Goal: Information Seeking & Learning: Learn about a topic

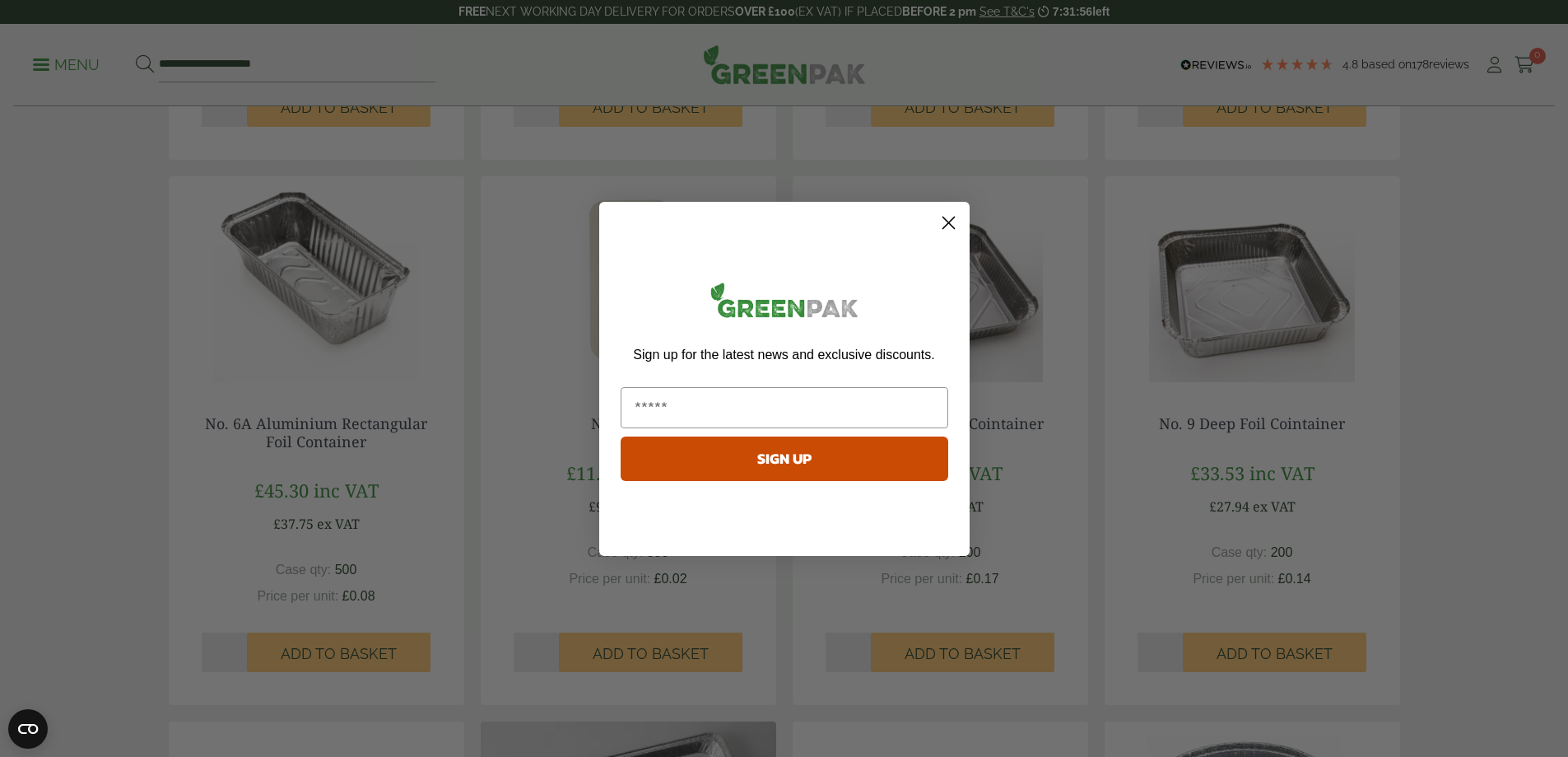
click at [944, 225] on circle "Close dialog" at bounding box center [947, 221] width 27 height 27
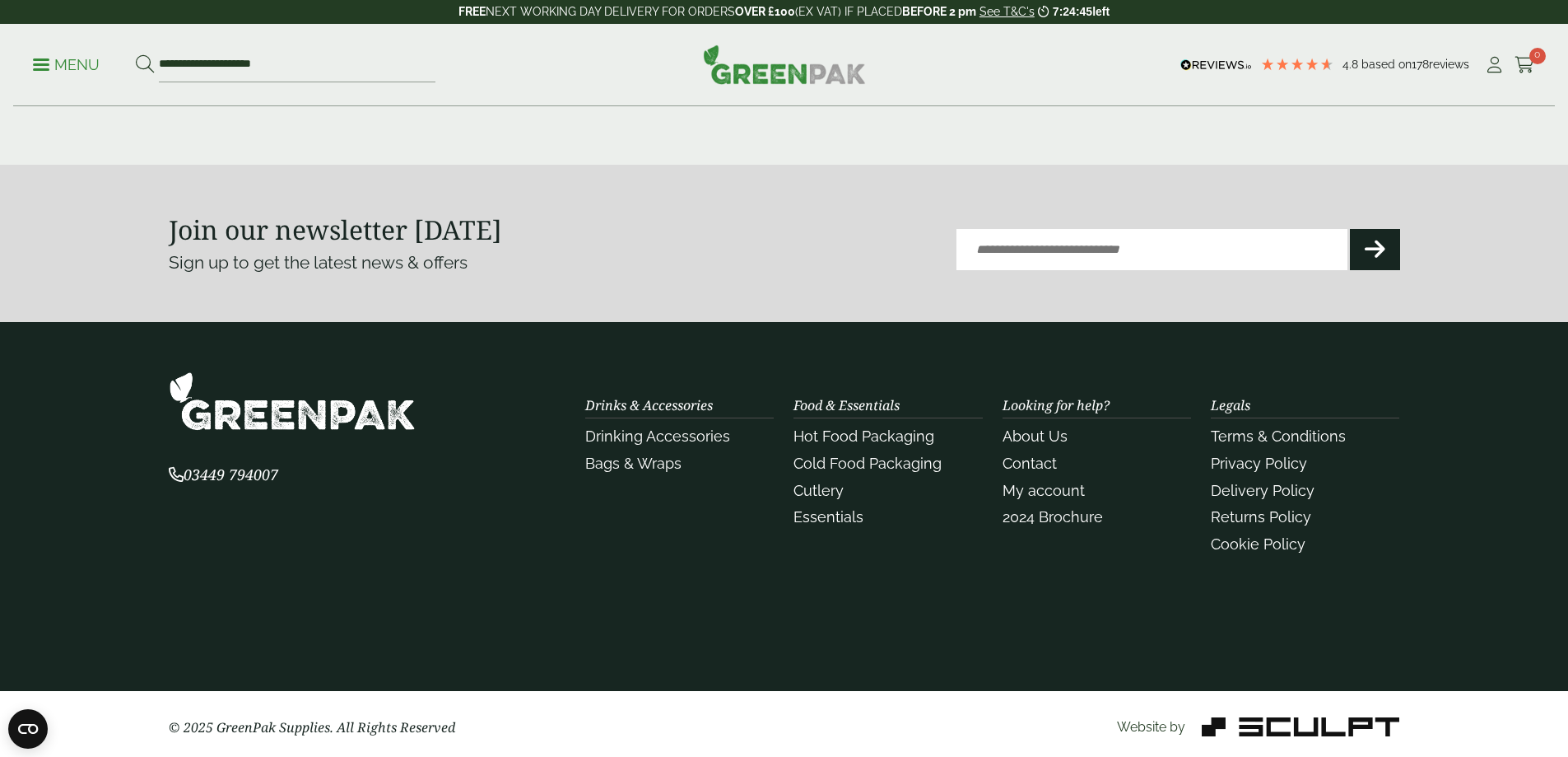
scroll to position [1986, 0]
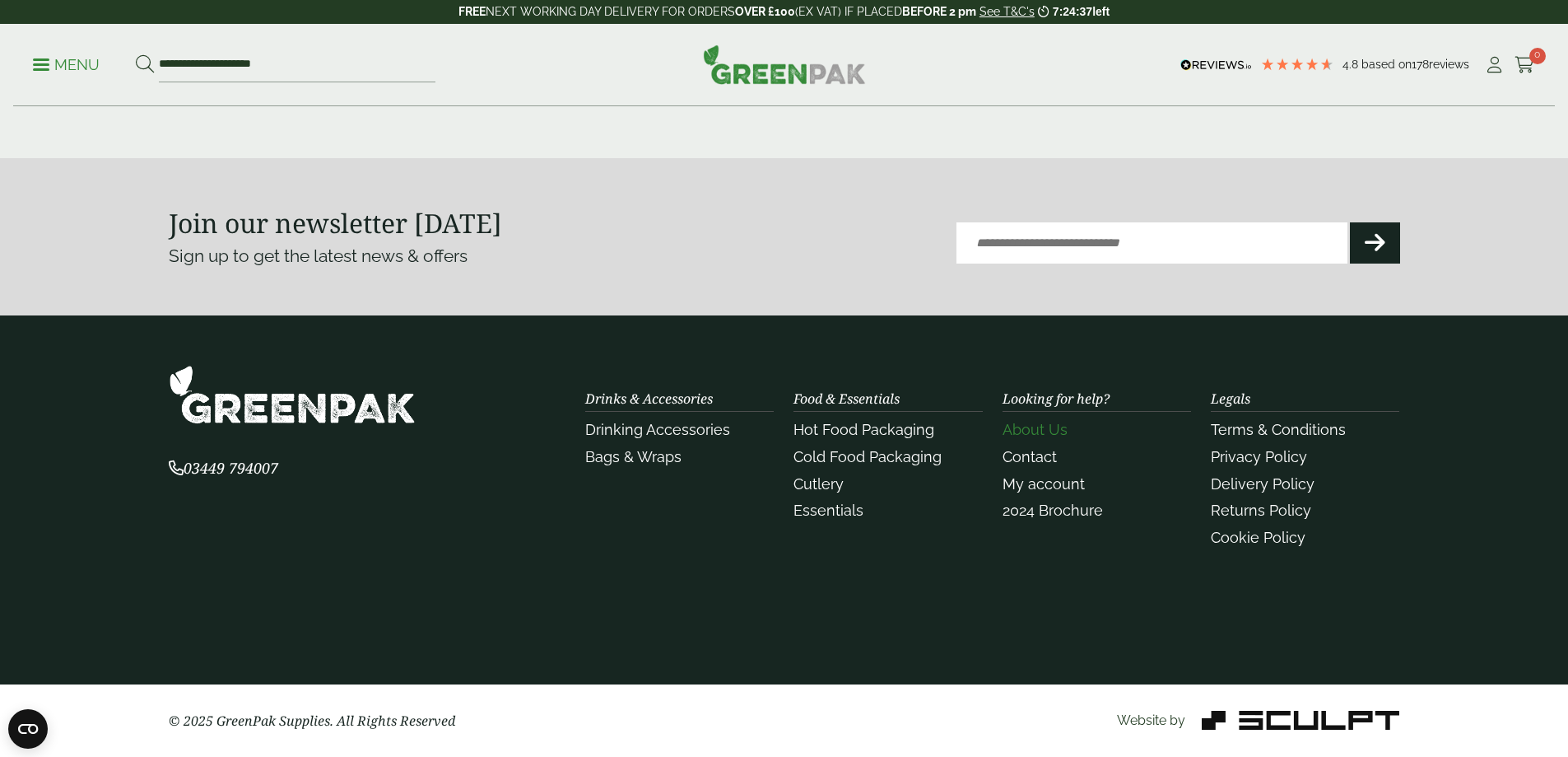
click at [1036, 434] on link "About Us" at bounding box center [1035, 430] width 65 height 17
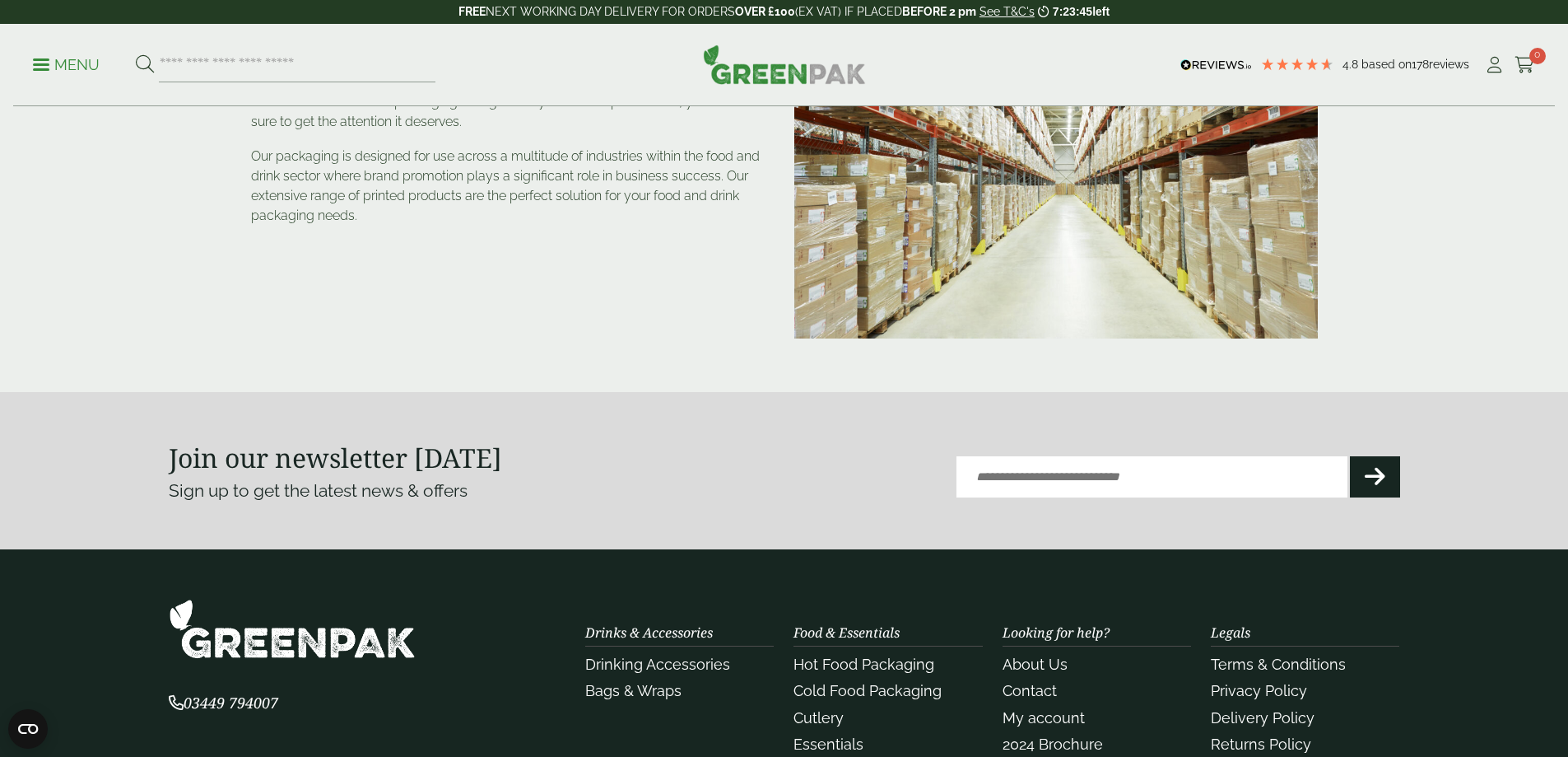
scroll to position [247, 0]
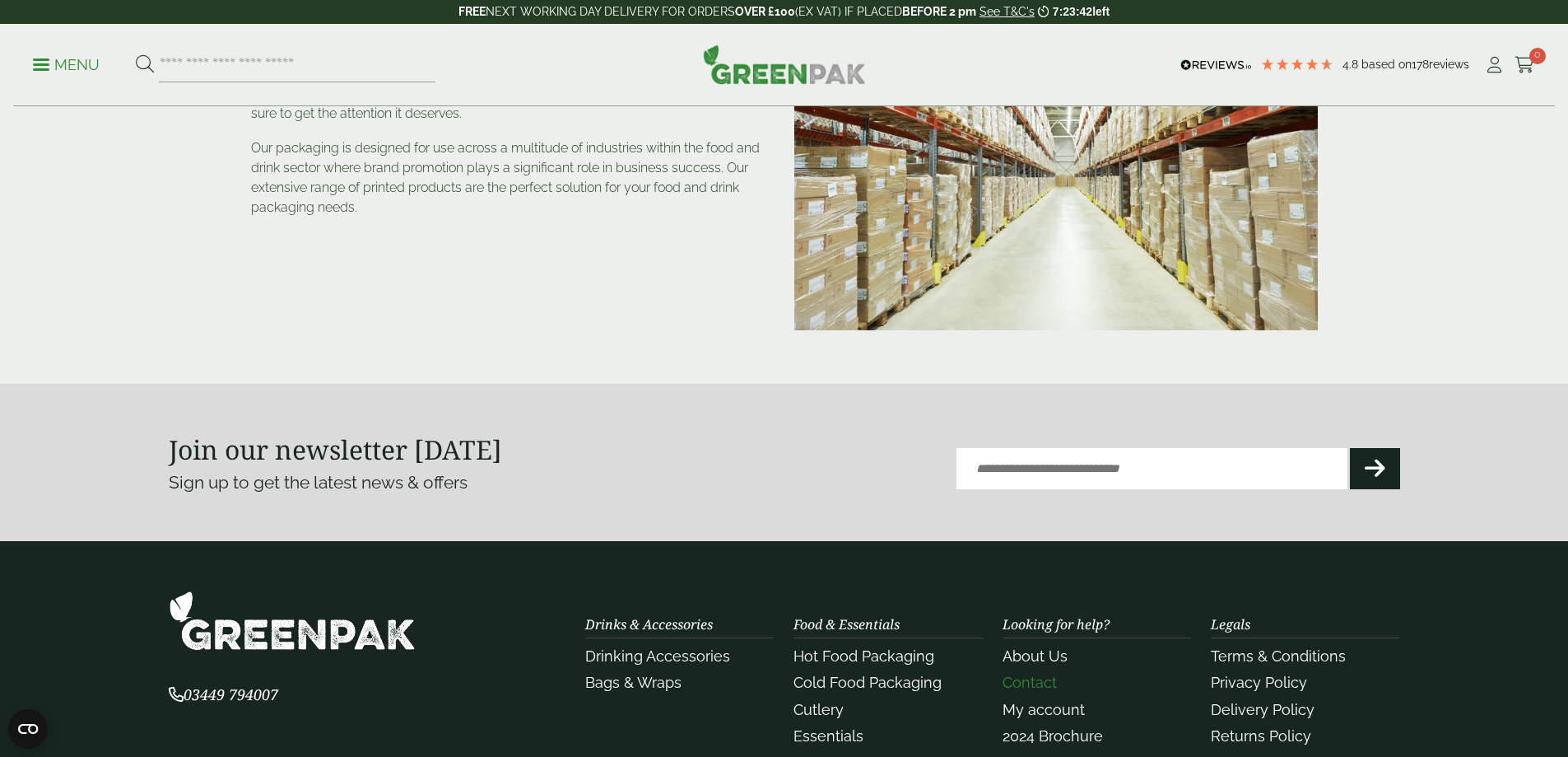
click at [1044, 680] on link "Contact" at bounding box center [1030, 682] width 54 height 17
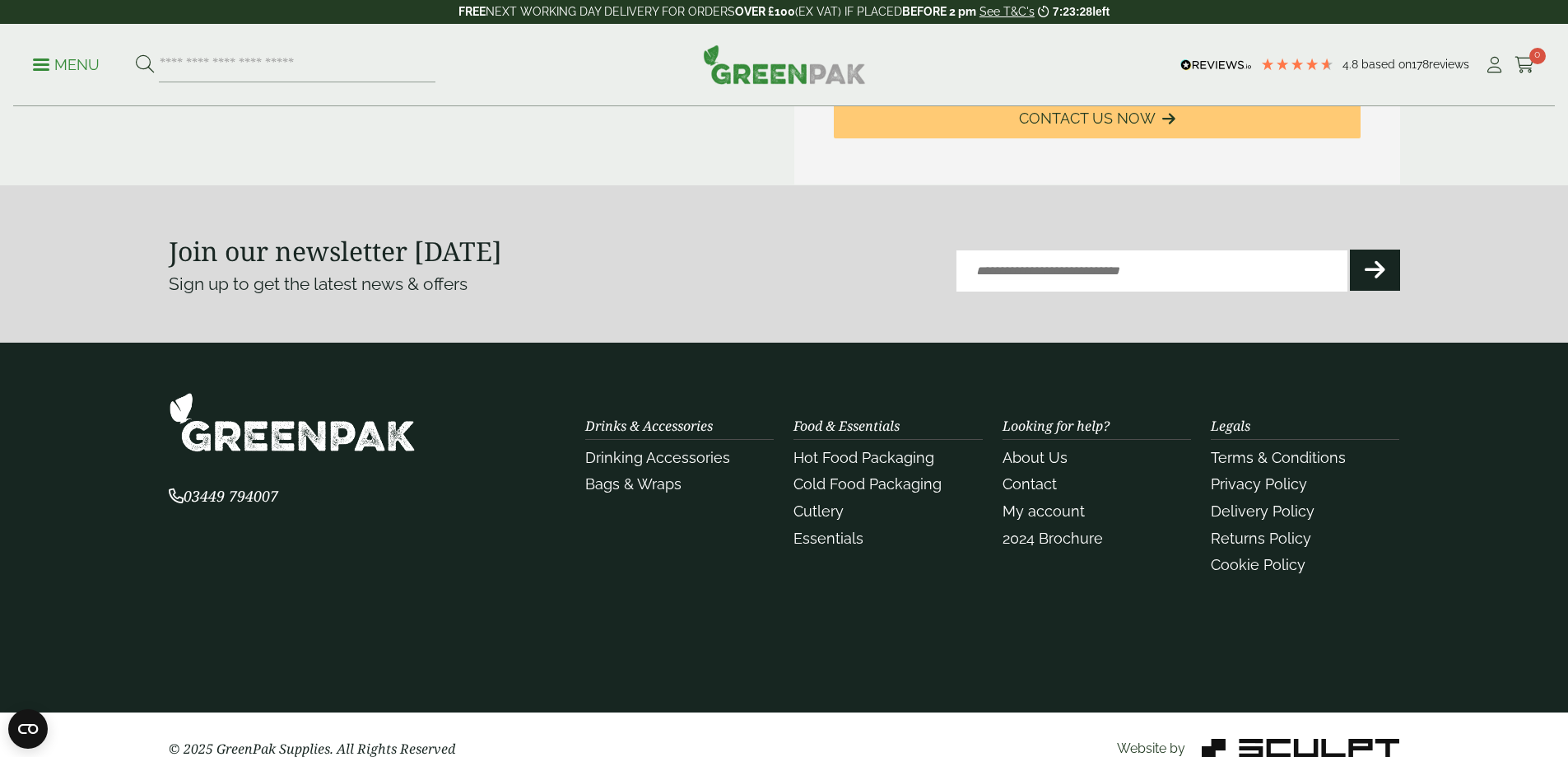
scroll to position [824, 0]
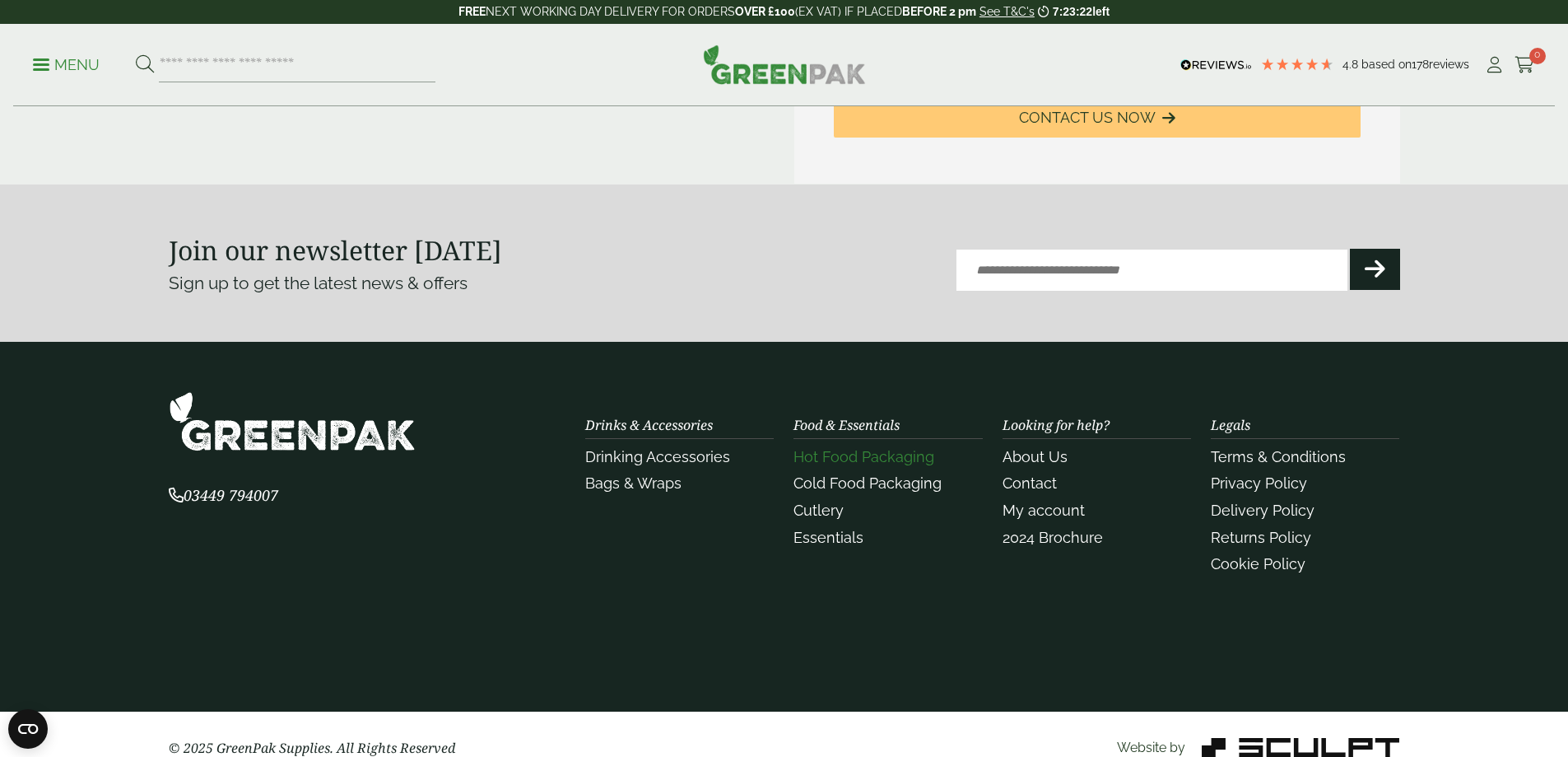
click at [871, 459] on link "Hot Food Packaging" at bounding box center [864, 457] width 141 height 17
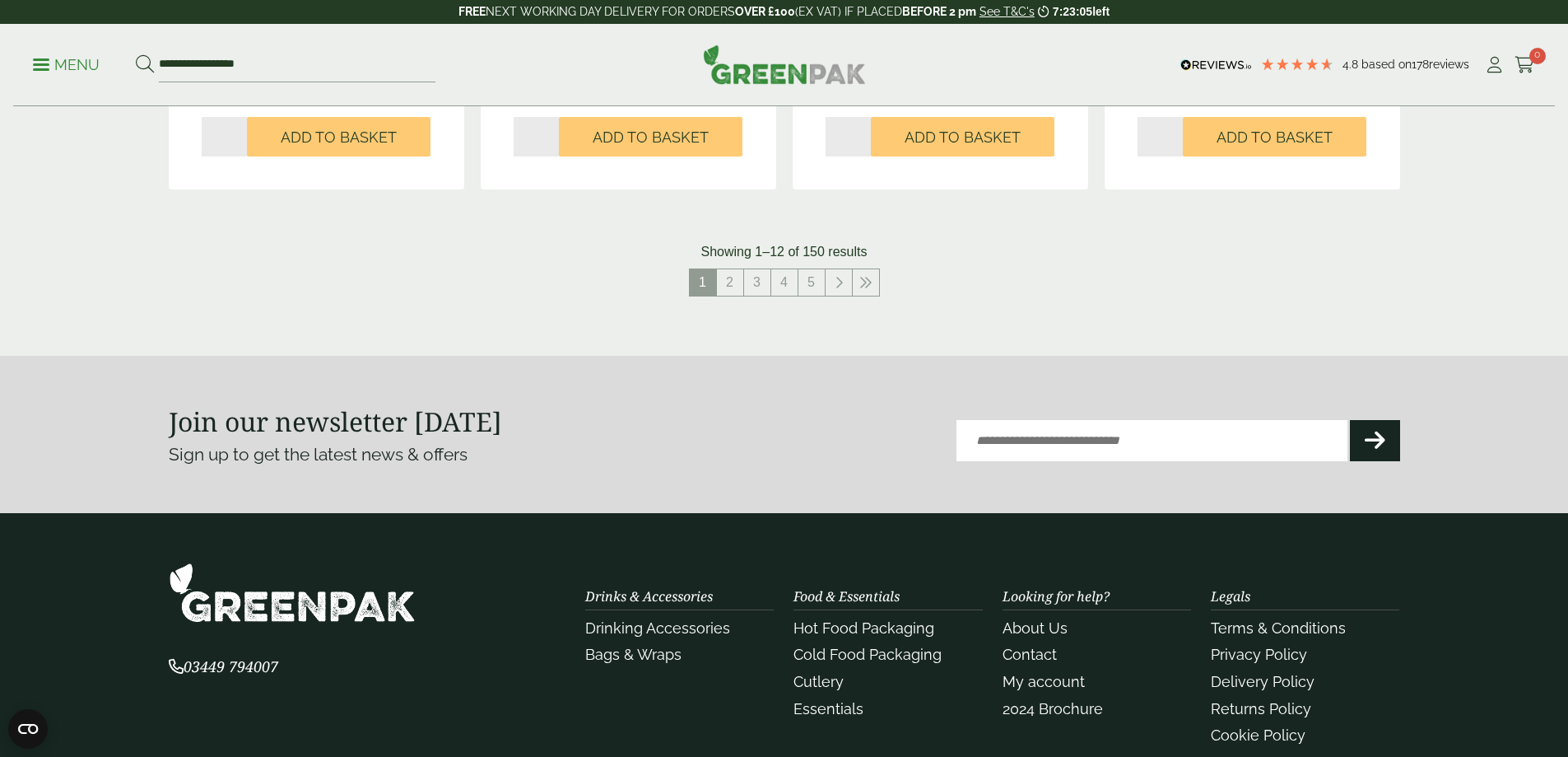
scroll to position [1894, 0]
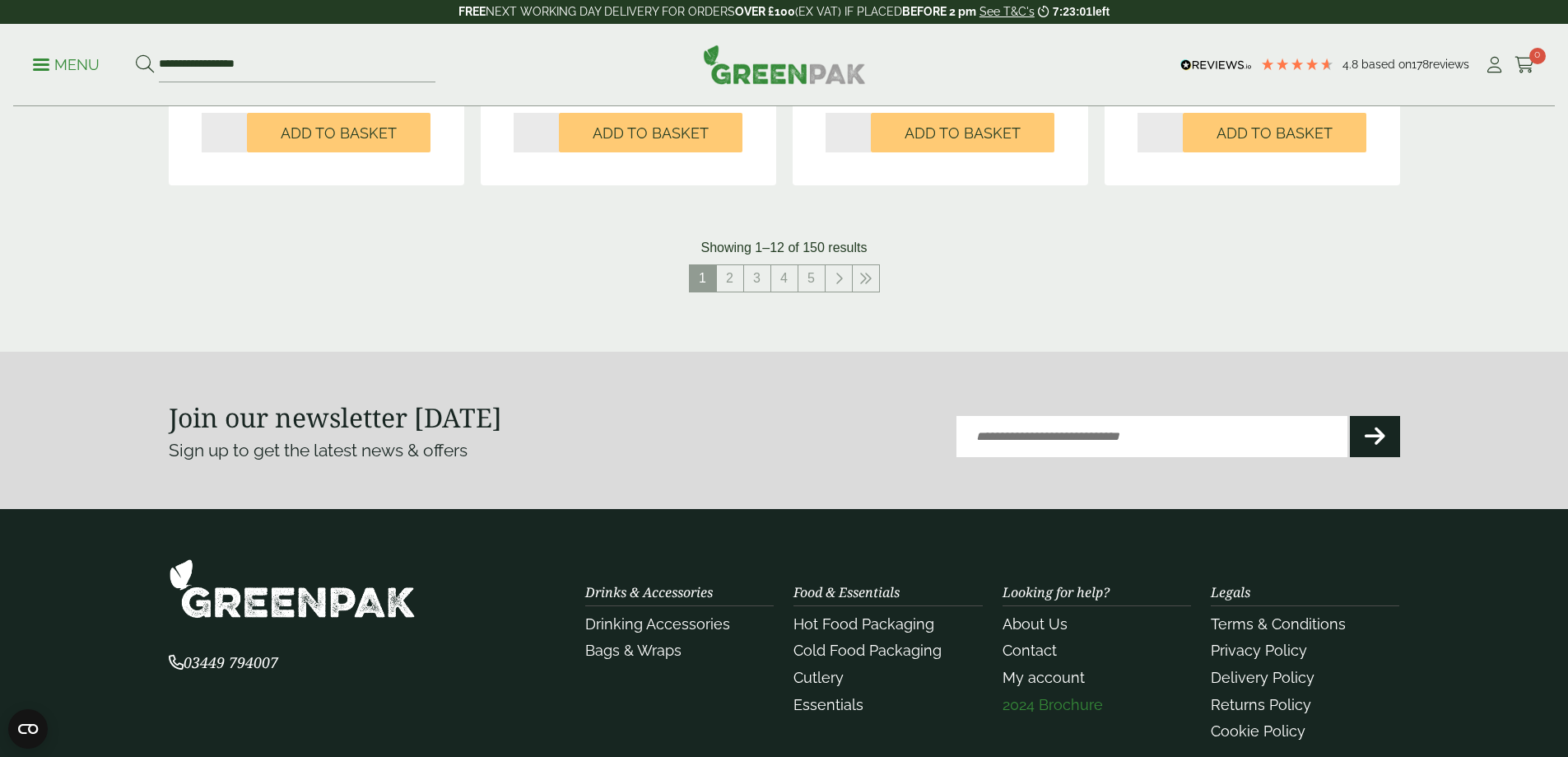
click at [1064, 701] on link "2024 Brochure" at bounding box center [1052, 705] width 100 height 17
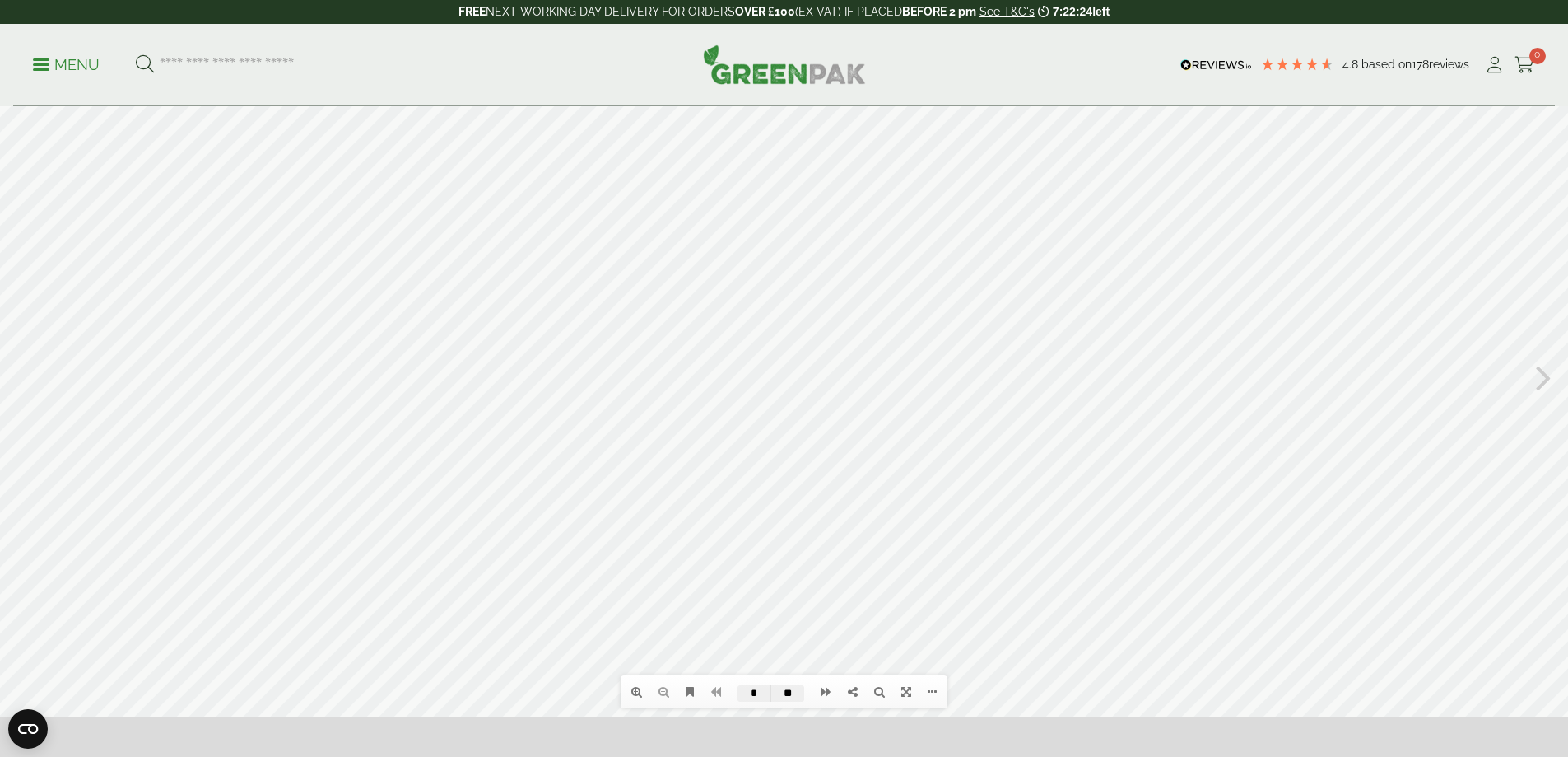
scroll to position [164, 0]
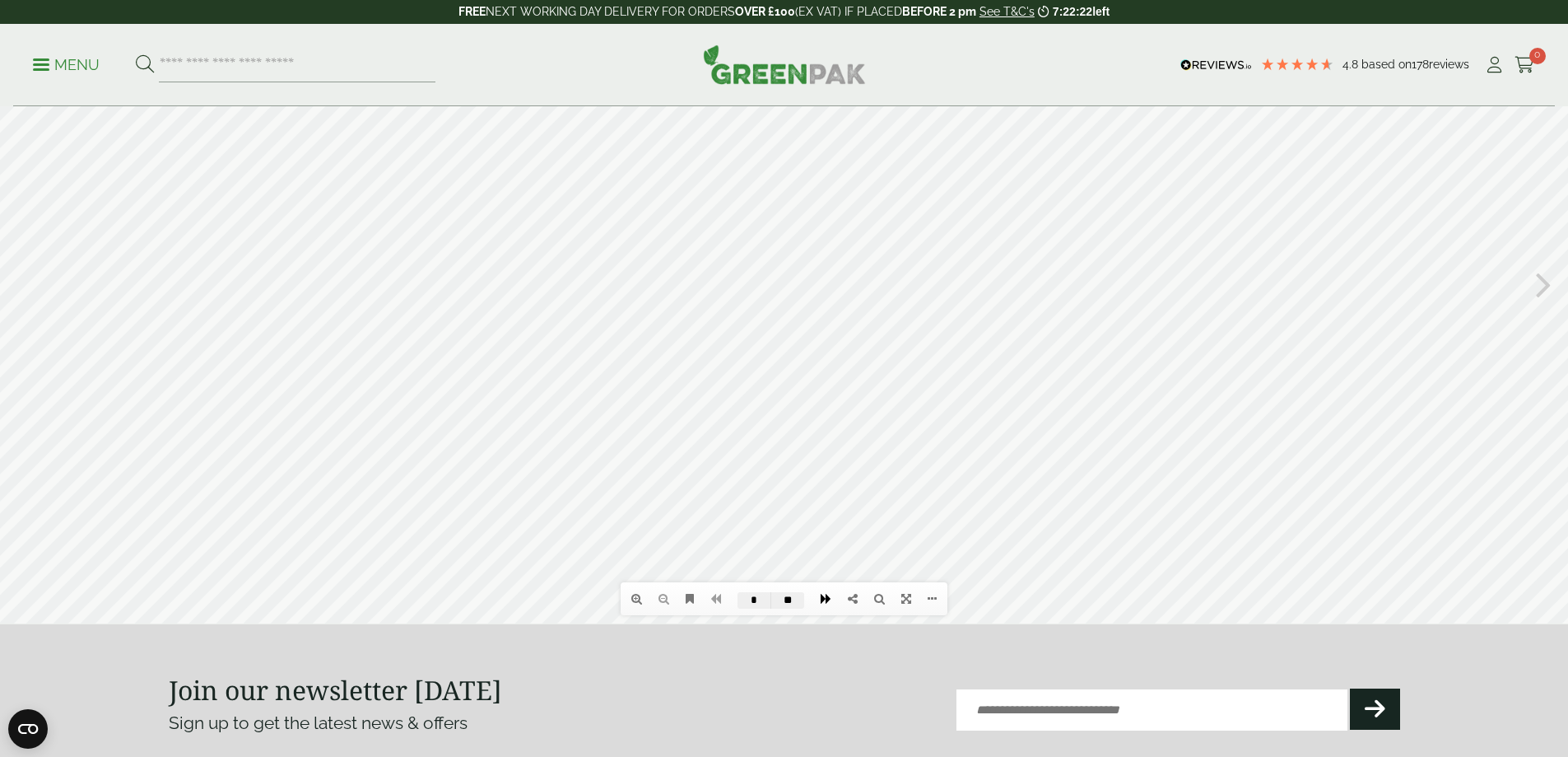
click at [825, 598] on icon at bounding box center [826, 599] width 10 height 11
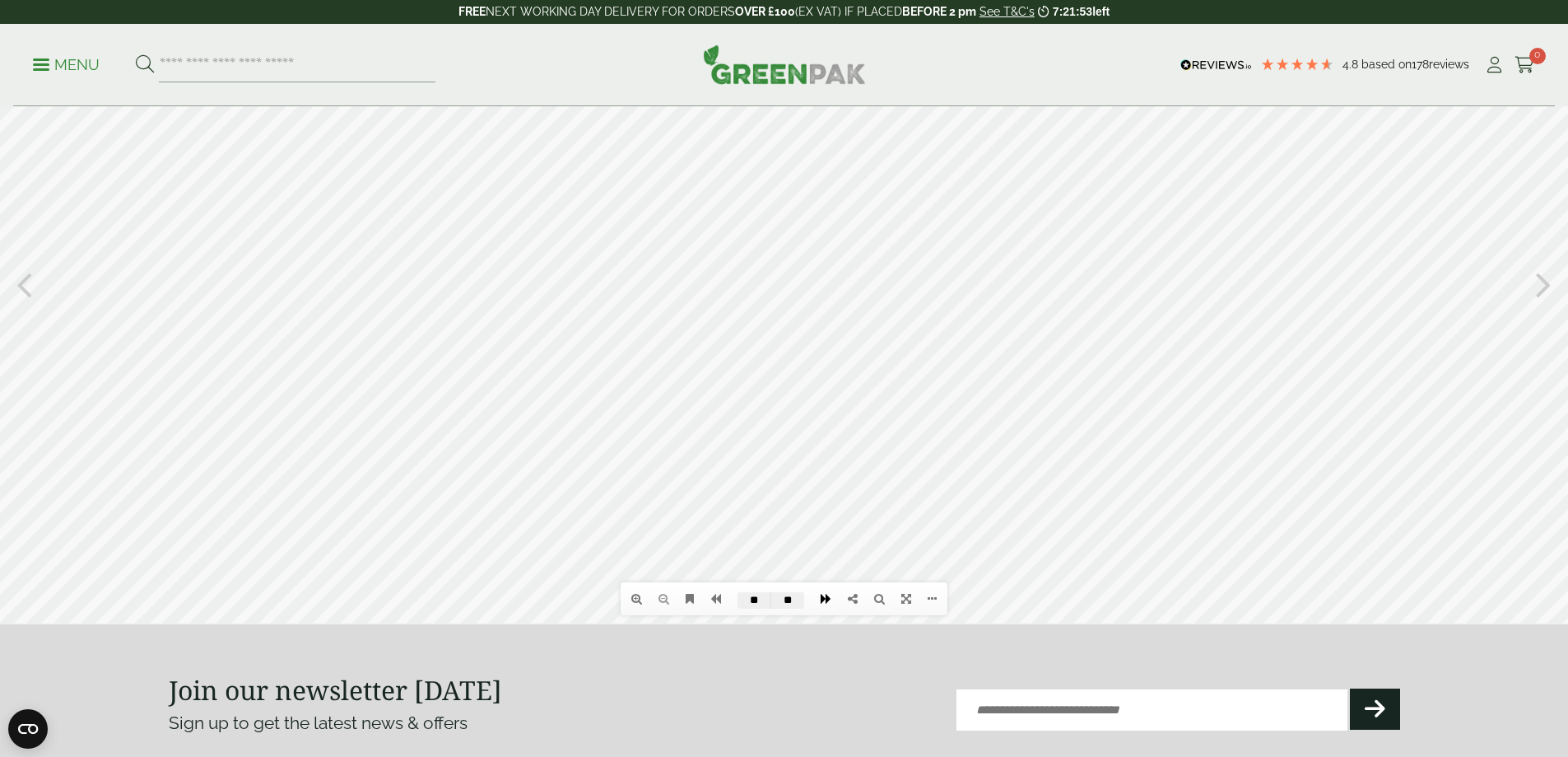
click at [825, 598] on icon at bounding box center [826, 599] width 10 height 11
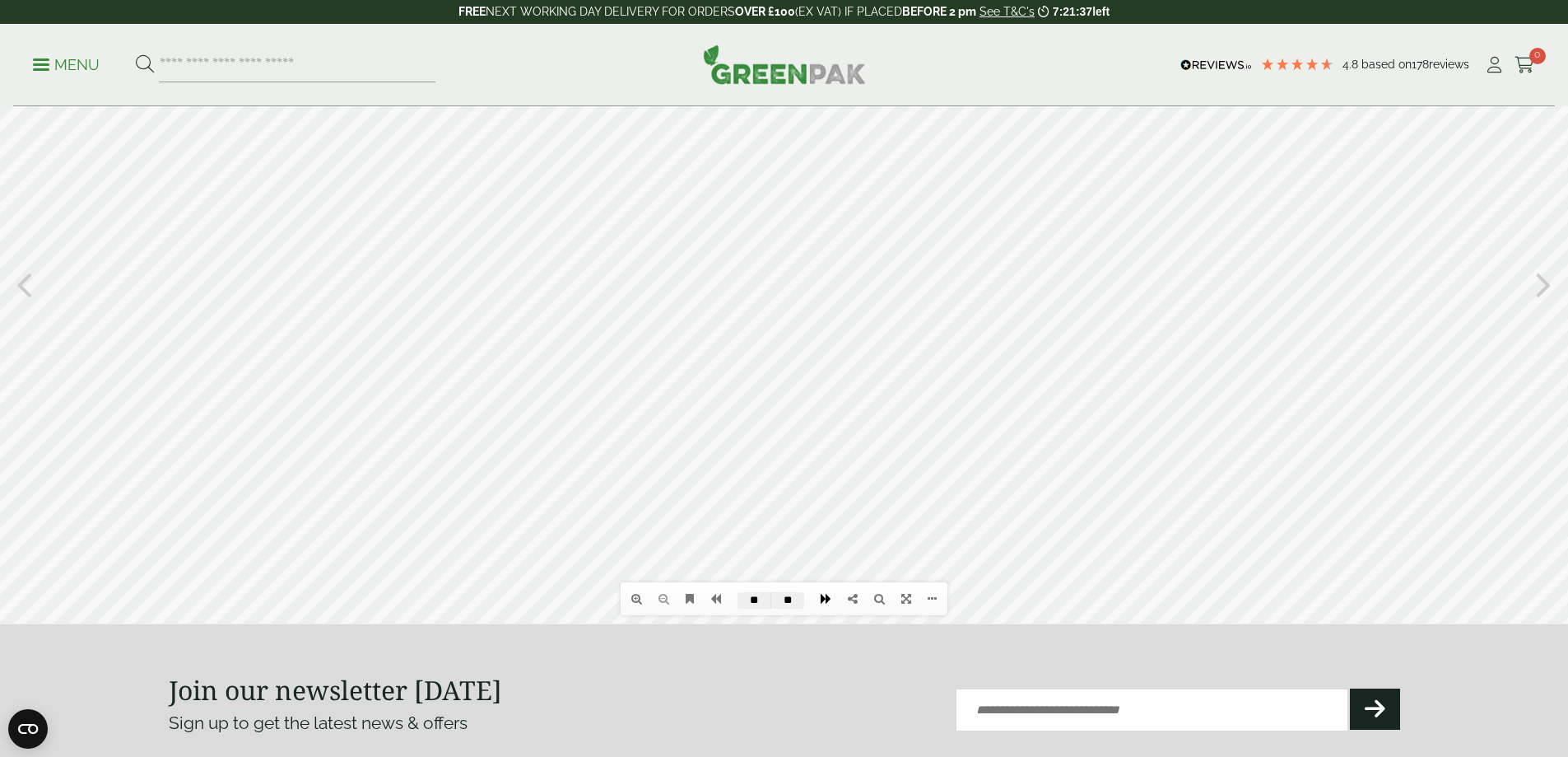
click at [825, 598] on icon at bounding box center [826, 599] width 10 height 11
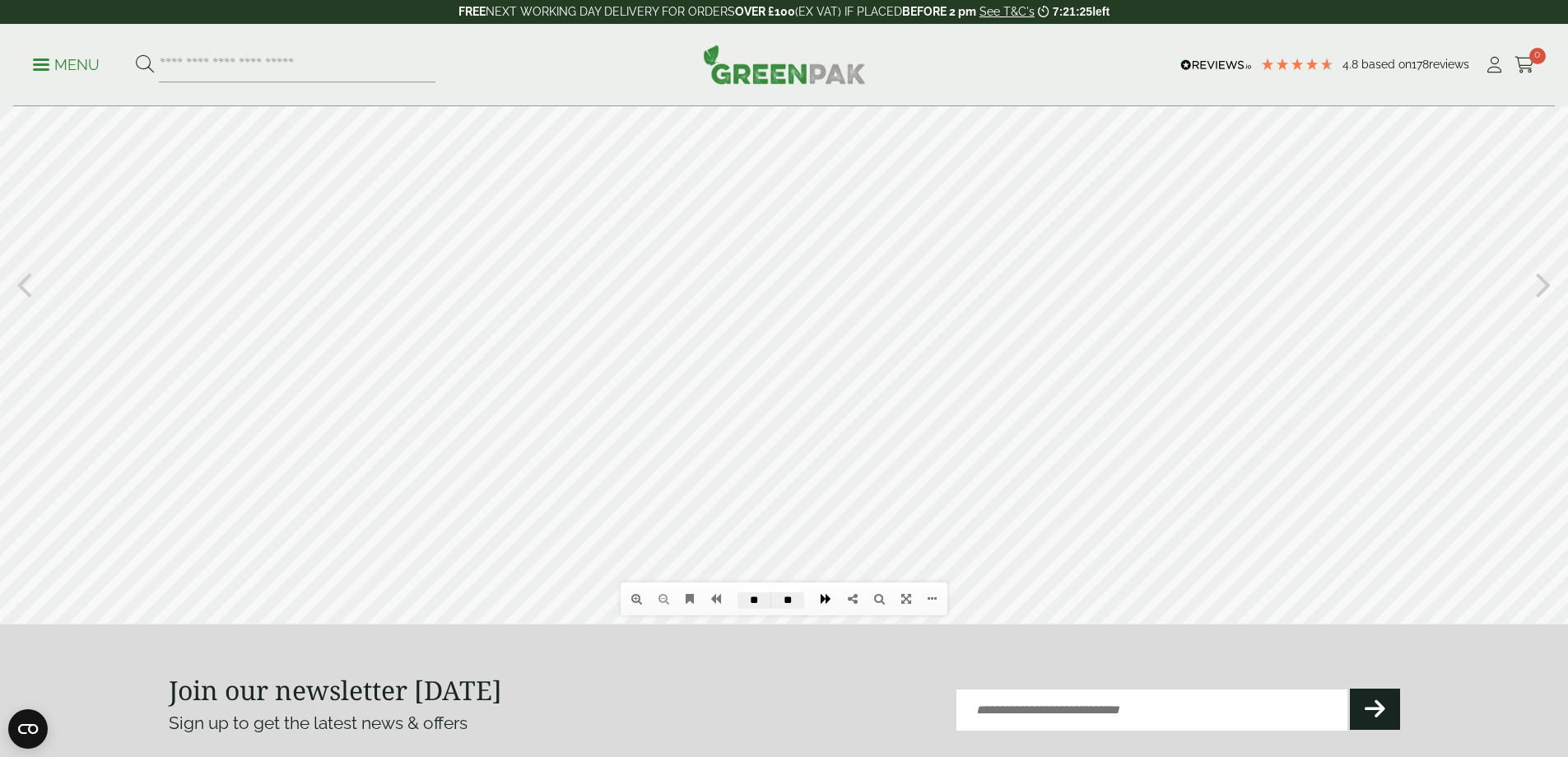
click at [825, 598] on icon at bounding box center [826, 599] width 10 height 11
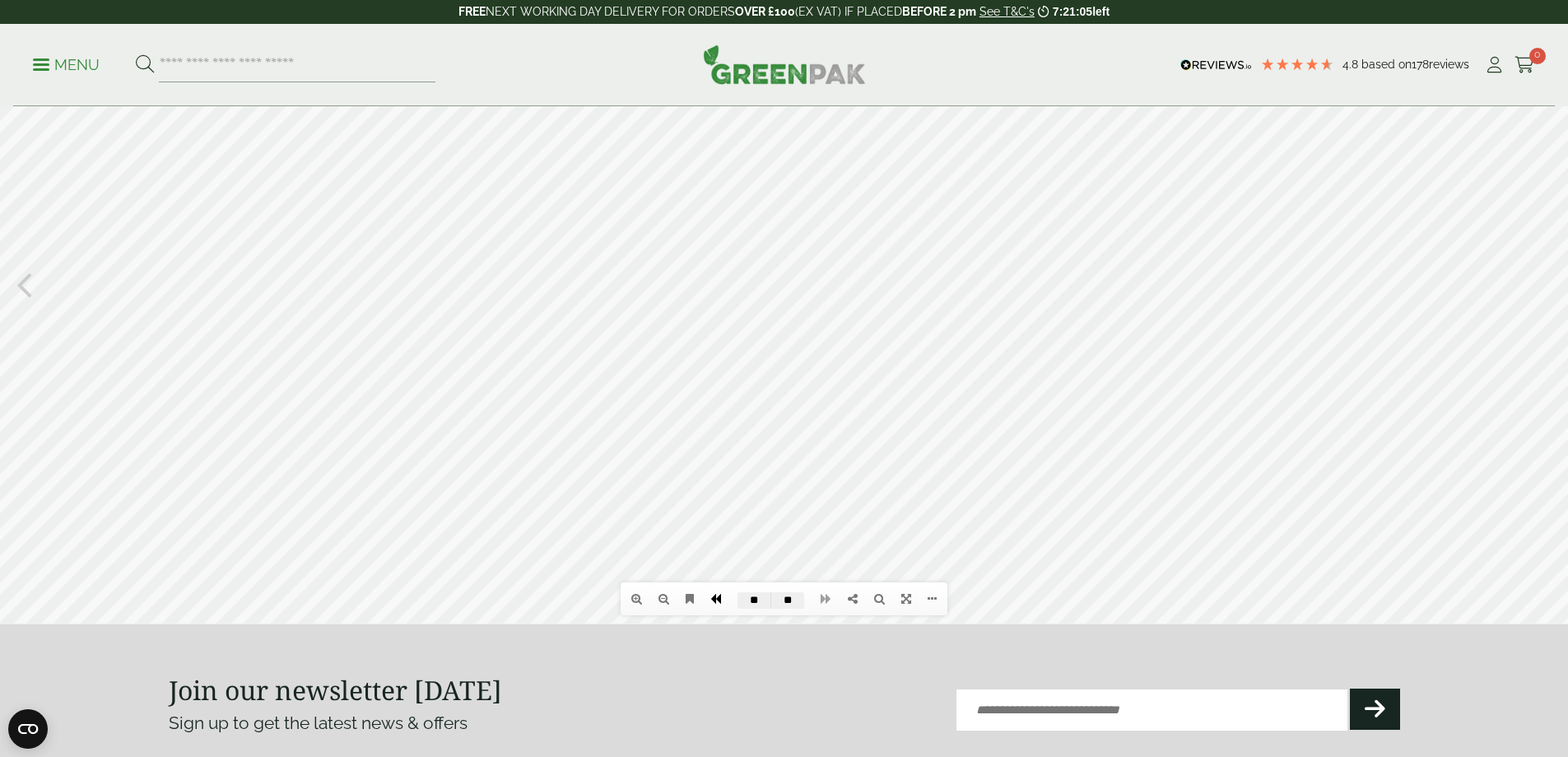
click at [719, 603] on icon at bounding box center [716, 599] width 10 height 11
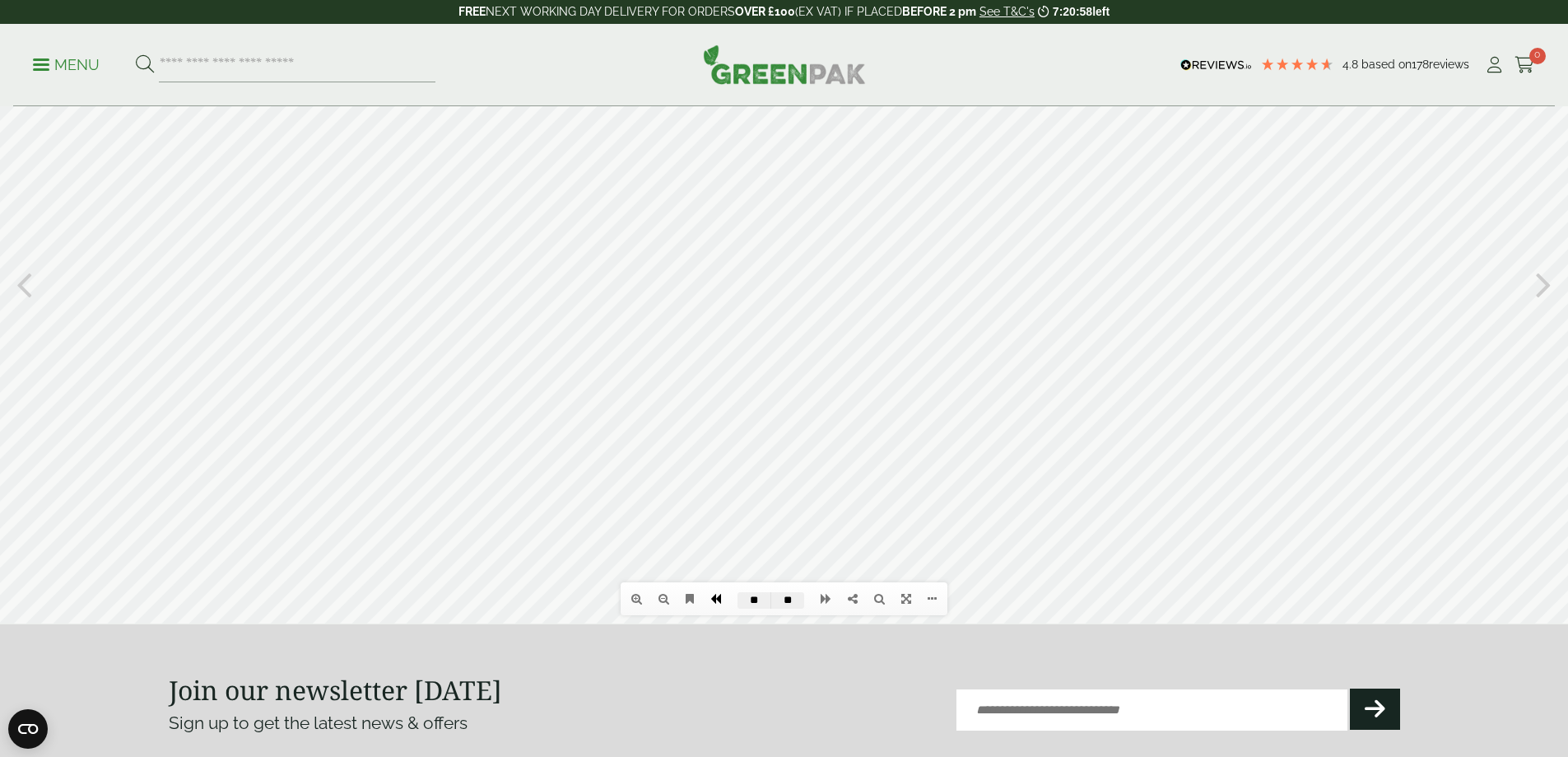
click at [719, 603] on icon at bounding box center [716, 599] width 10 height 11
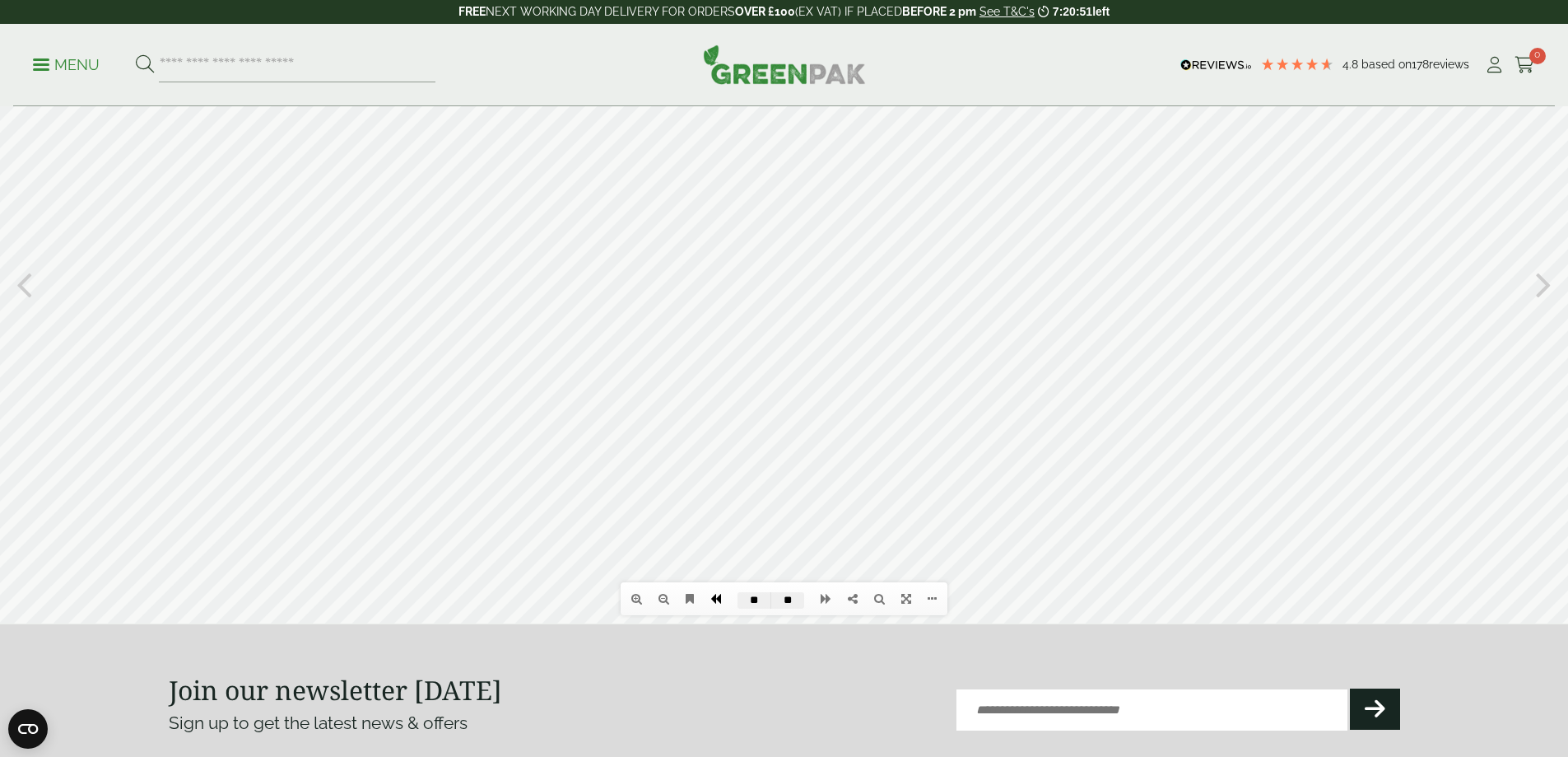
click at [719, 603] on icon at bounding box center [716, 599] width 10 height 11
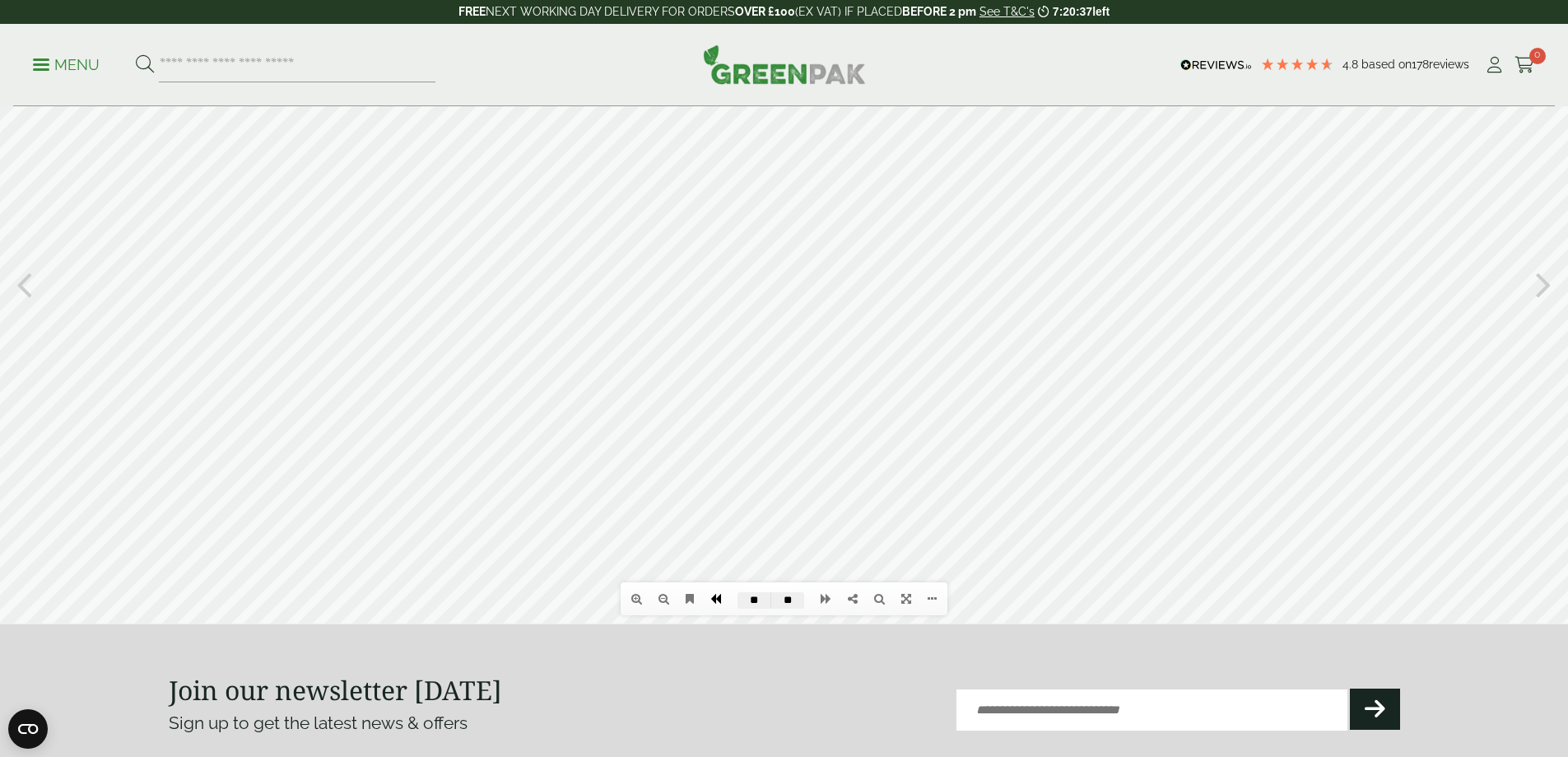
click at [719, 603] on icon at bounding box center [716, 599] width 10 height 11
click at [712, 601] on icon at bounding box center [716, 599] width 10 height 11
type input "*"
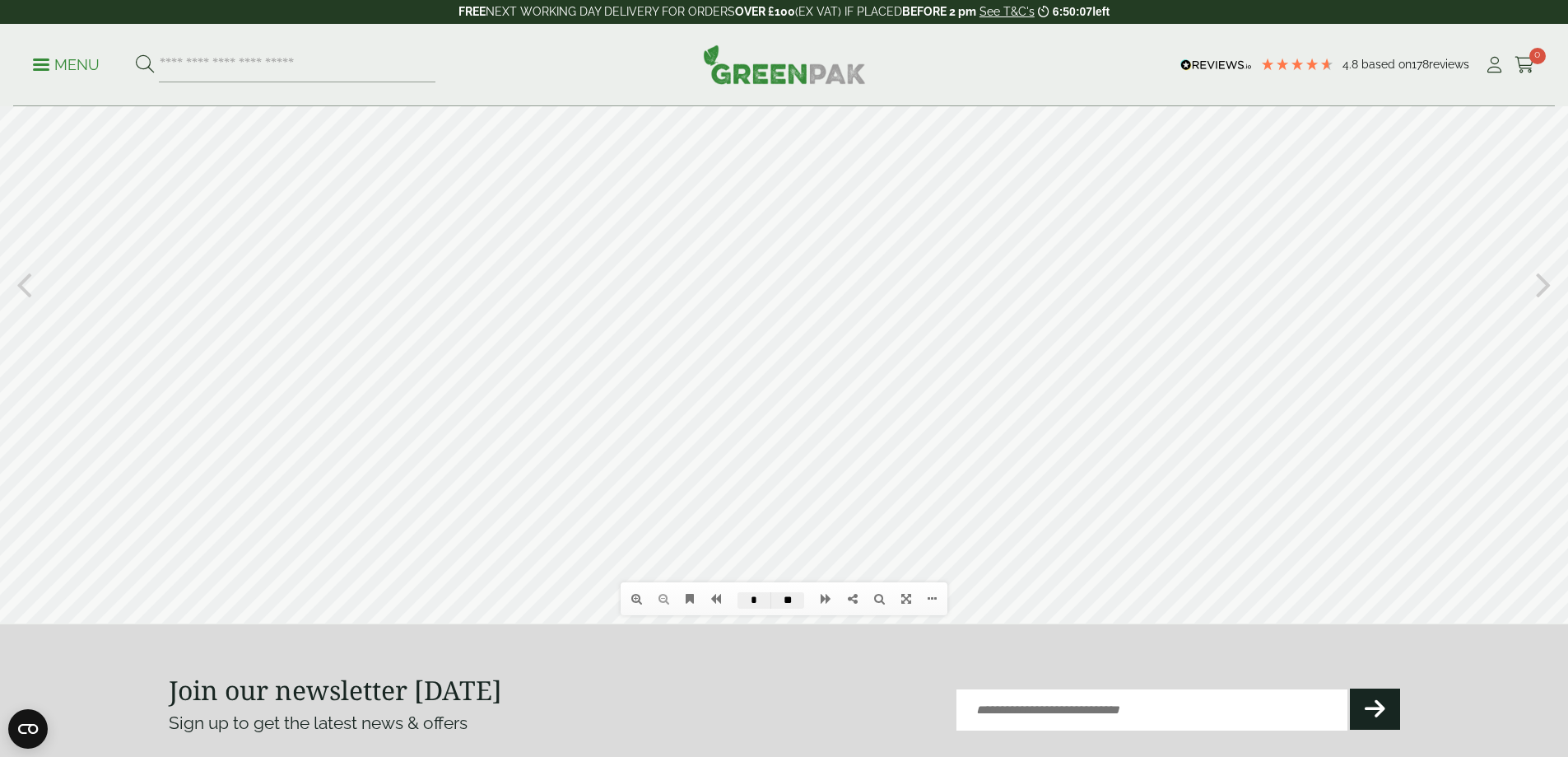
click at [1391, 344] on div at bounding box center [784, 283] width 1568 height 681
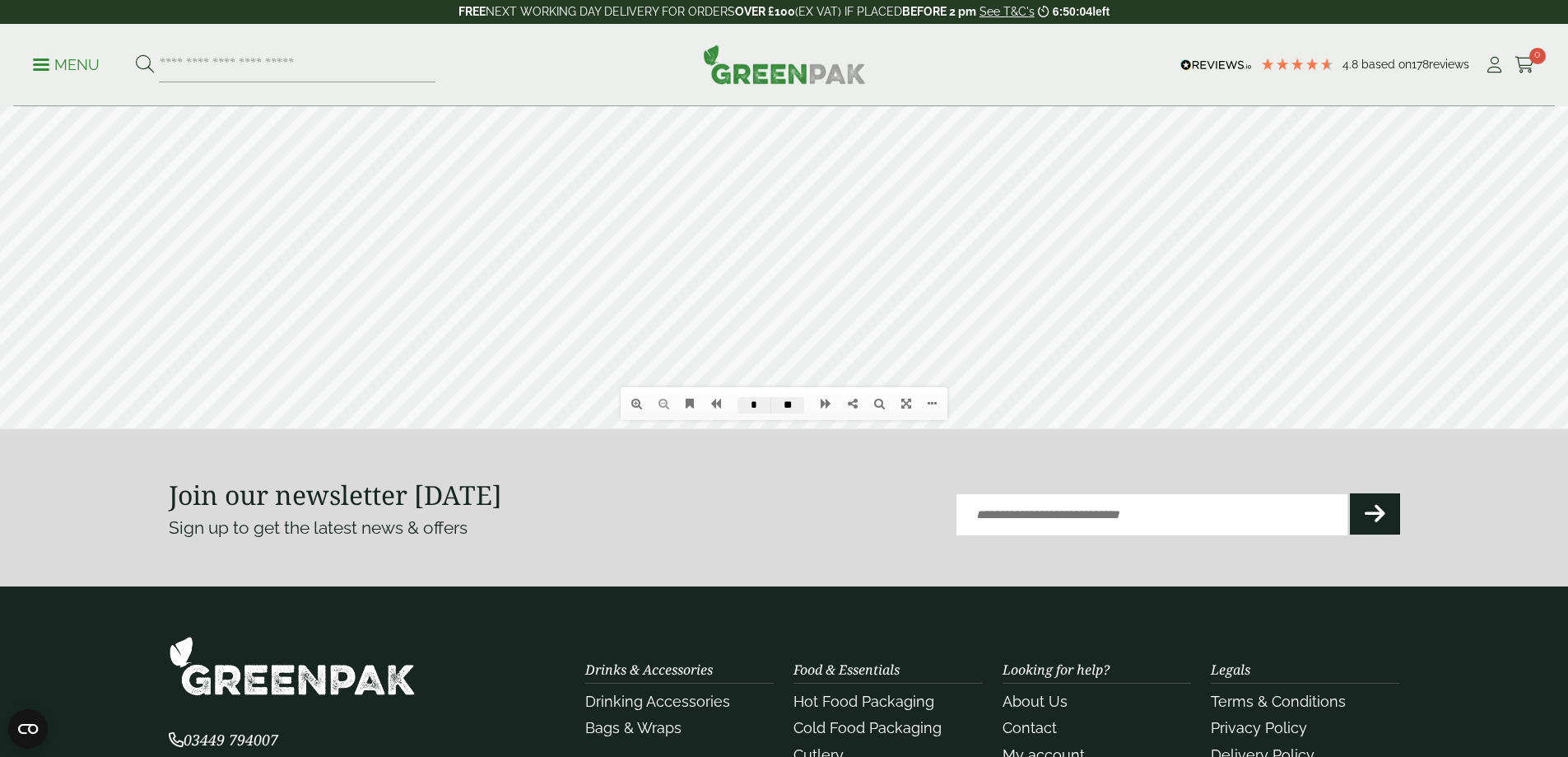
scroll to position [412, 0]
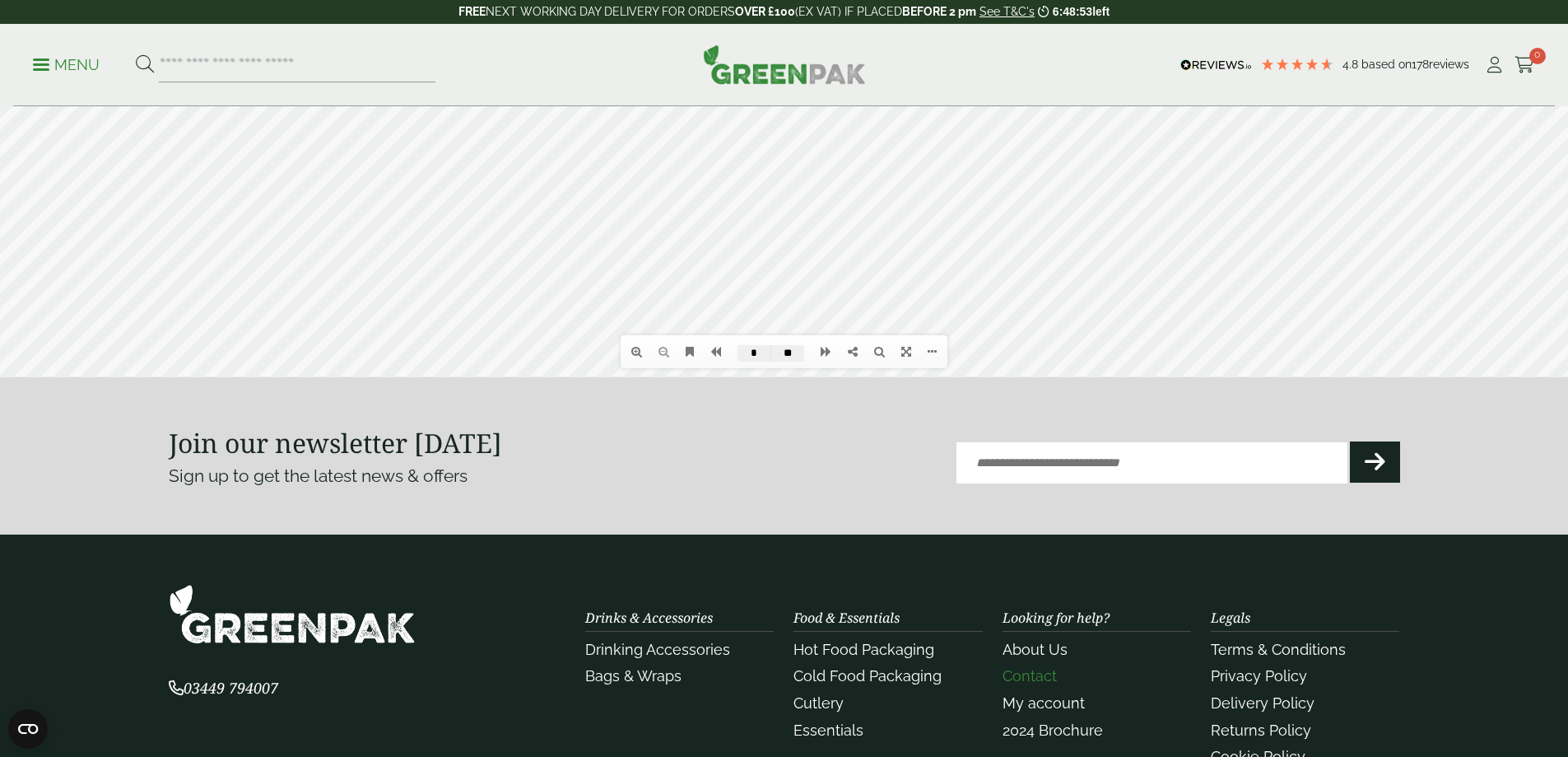
click at [1039, 676] on link "Contact" at bounding box center [1030, 676] width 54 height 17
click at [631, 484] on p "Sign up to get the latest news & offers" at bounding box center [445, 476] width 554 height 26
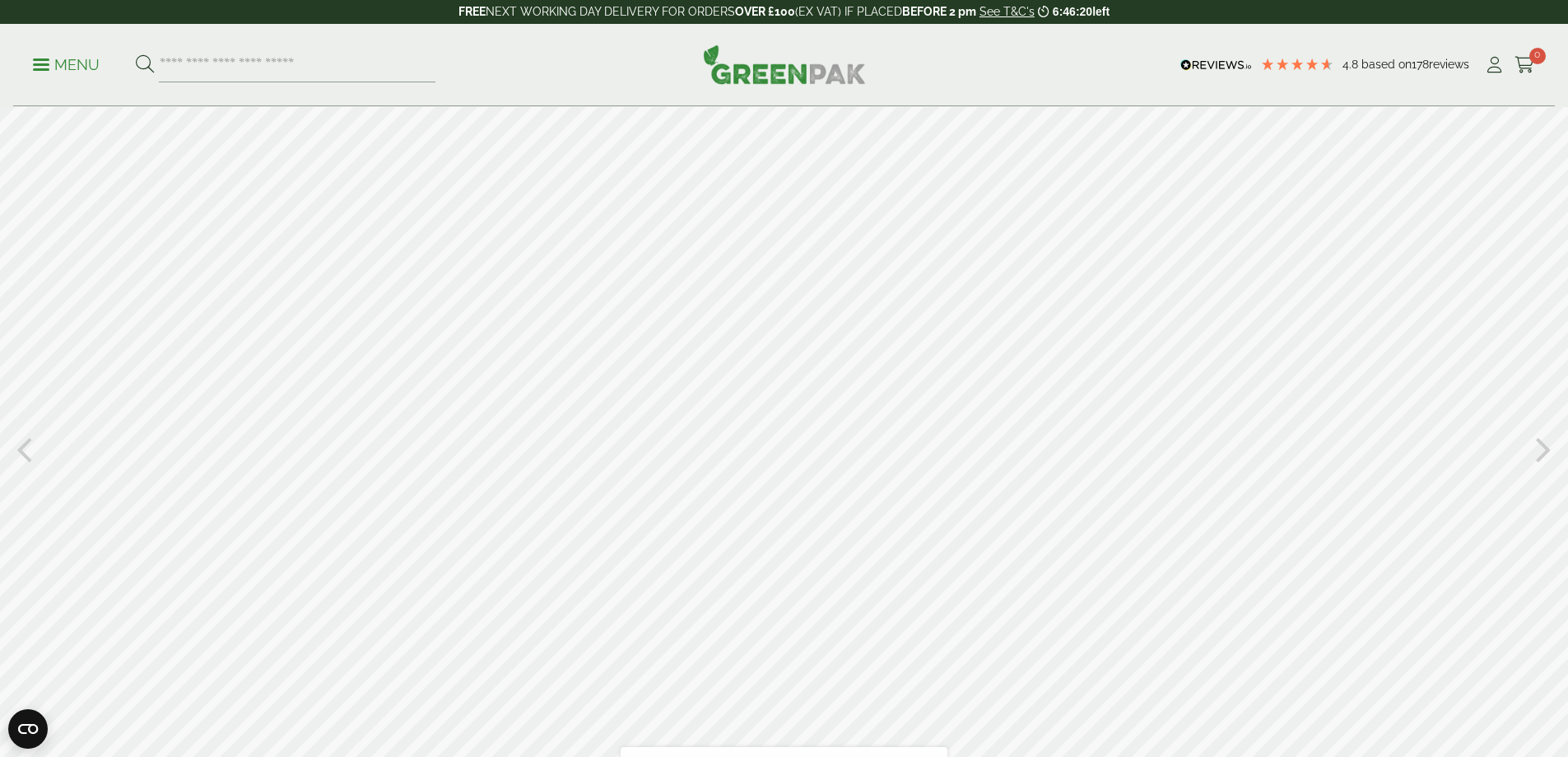
scroll to position [164, 0]
